Goal: Task Accomplishment & Management: Manage account settings

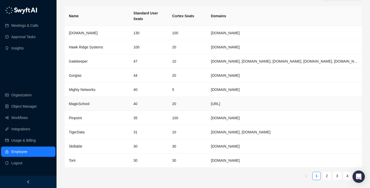
scroll to position [17, 0]
click at [152, 152] on td "30" at bounding box center [148, 146] width 39 height 14
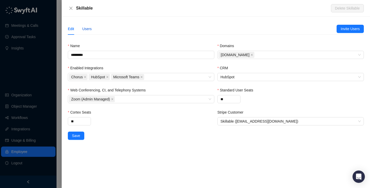
click at [89, 28] on div "Users" at bounding box center [87, 29] width 10 height 6
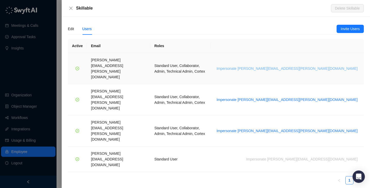
click at [334, 66] on span "Impersonate [PERSON_NAME][EMAIL_ADDRESS][PERSON_NAME][DOMAIN_NAME]" at bounding box center [287, 69] width 141 height 6
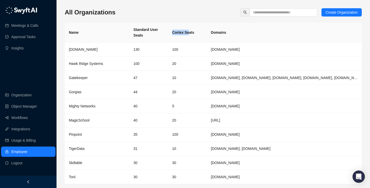
drag, startPoint x: 172, startPoint y: 28, endPoint x: 211, endPoint y: 34, distance: 39.7
click at [211, 34] on tr "Name Standard User Seats Cortex Seats Domains" at bounding box center [213, 33] width 297 height 20
click at [211, 34] on th "Domains" at bounding box center [284, 33] width 155 height 20
drag, startPoint x: 208, startPoint y: 33, endPoint x: 244, endPoint y: 33, distance: 36.0
click at [244, 33] on th "Domains" at bounding box center [284, 33] width 155 height 20
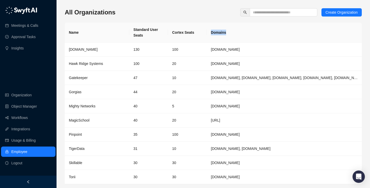
click at [244, 33] on th "Domains" at bounding box center [284, 33] width 155 height 20
drag, startPoint x: 244, startPoint y: 33, endPoint x: 130, endPoint y: 28, distance: 113.8
click at [130, 28] on tr "Name Standard User Seats Cortex Seats Domains" at bounding box center [213, 33] width 297 height 20
click at [130, 28] on th "Standard User Seats" at bounding box center [148, 33] width 39 height 20
drag, startPoint x: 130, startPoint y: 28, endPoint x: 254, endPoint y: 28, distance: 124.3
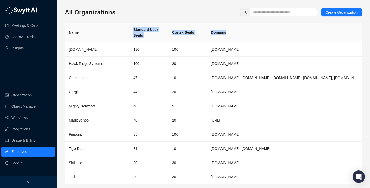
click at [254, 28] on tr "Name Standard User Seats Cortex Seats Domains" at bounding box center [213, 33] width 297 height 20
click at [254, 28] on th "Domains" at bounding box center [284, 33] width 155 height 20
drag, startPoint x: 254, startPoint y: 28, endPoint x: 141, endPoint y: 28, distance: 113.5
click at [141, 28] on tr "Name Standard User Seats Cortex Seats Domains" at bounding box center [213, 33] width 297 height 20
click at [141, 28] on th "Standard User Seats" at bounding box center [148, 33] width 39 height 20
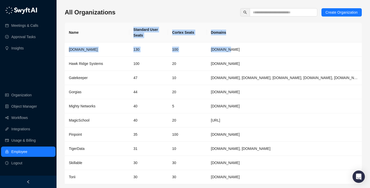
drag, startPoint x: 141, startPoint y: 28, endPoint x: 255, endPoint y: 47, distance: 115.5
click at [254, 47] on table "Name Standard User Seats Cortex Seats Domains Synthesia.io 130 100 synthesia.io…" at bounding box center [213, 103] width 297 height 161
click at [250, 34] on th "Domains" at bounding box center [284, 33] width 155 height 20
drag, startPoint x: 250, startPoint y: 34, endPoint x: 130, endPoint y: 27, distance: 120.9
click at [130, 27] on tr "Name Standard User Seats Cortex Seats Domains" at bounding box center [213, 33] width 297 height 20
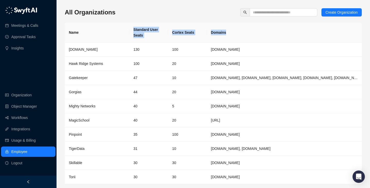
click at [130, 27] on th "Standard User Seats" at bounding box center [148, 33] width 39 height 20
drag, startPoint x: 130, startPoint y: 27, endPoint x: 250, endPoint y: 29, distance: 120.2
click at [250, 29] on tr "Name Standard User Seats Cortex Seats Domains" at bounding box center [213, 33] width 297 height 20
click at [250, 29] on th "Domains" at bounding box center [284, 33] width 155 height 20
drag, startPoint x: 250, startPoint y: 29, endPoint x: 150, endPoint y: 23, distance: 100.2
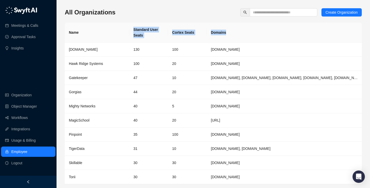
click at [150, 23] on tr "Name Standard User Seats Cortex Seats Domains" at bounding box center [213, 33] width 297 height 20
click at [150, 23] on th "Standard User Seats" at bounding box center [148, 33] width 39 height 20
